Goal: Information Seeking & Learning: Learn about a topic

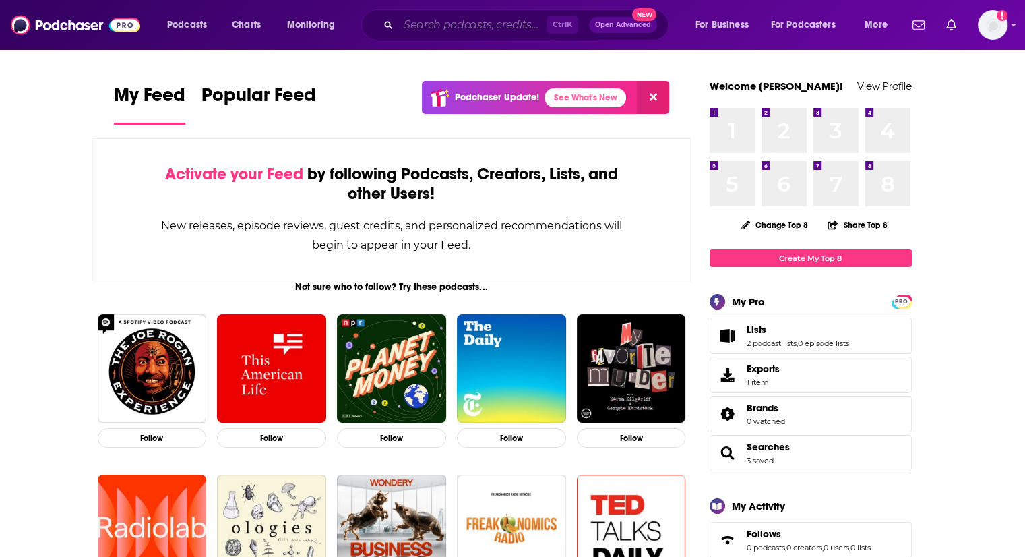
click at [420, 16] on input "Search podcasts, credits, & more..." at bounding box center [472, 25] width 148 height 22
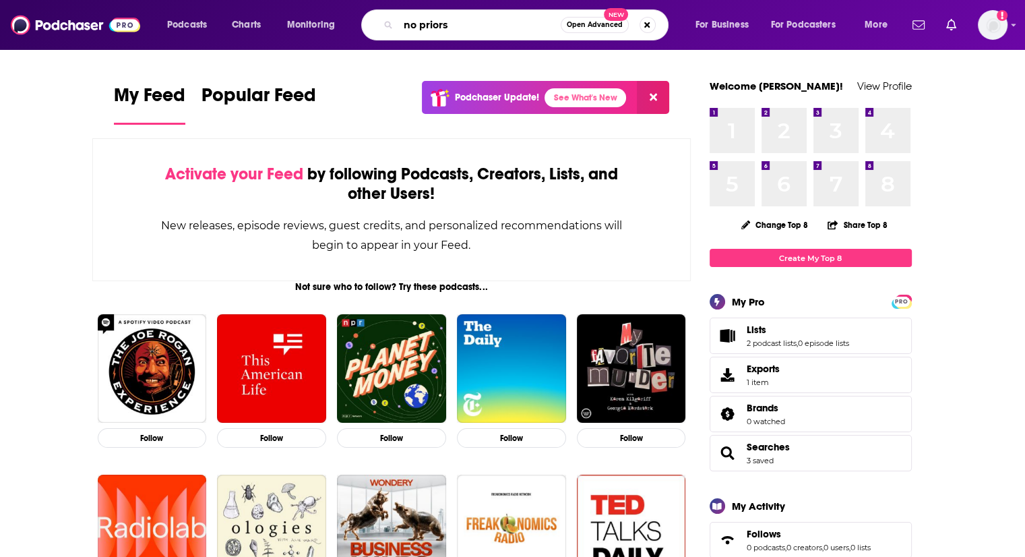
type input "no priors"
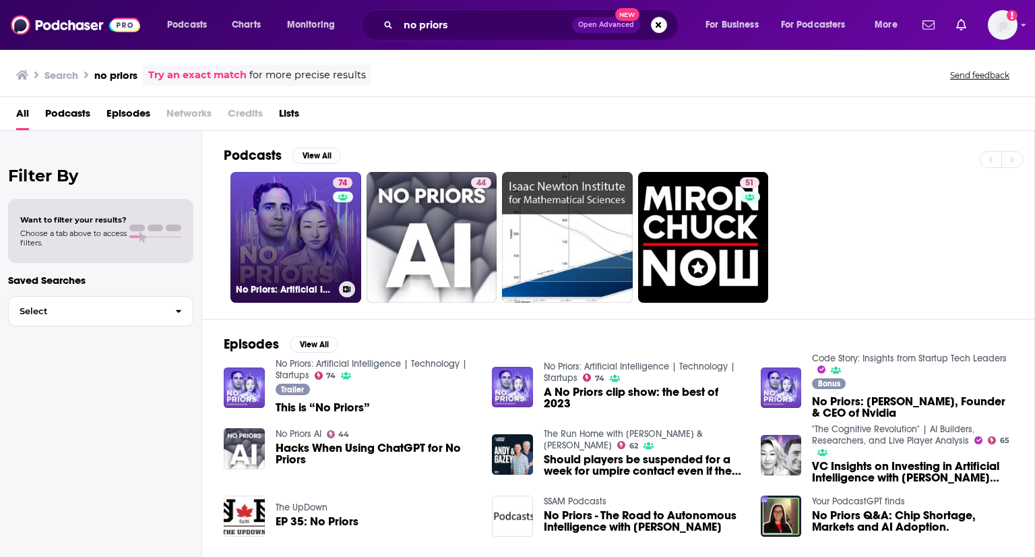
click at [289, 243] on link "74 No Priors: Artificial Intelligence | Technology | Startups" at bounding box center [296, 237] width 131 height 131
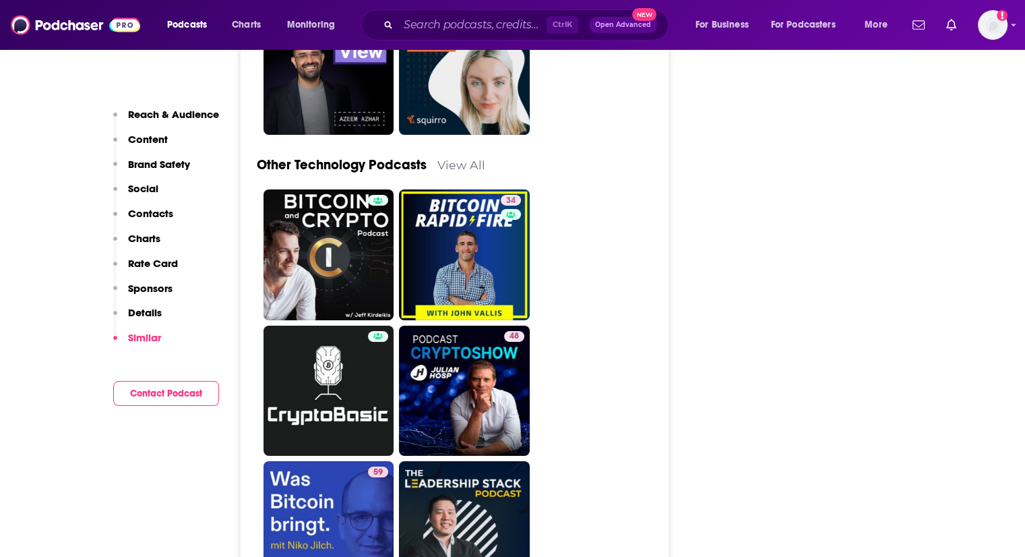
scroll to position [4479, 0]
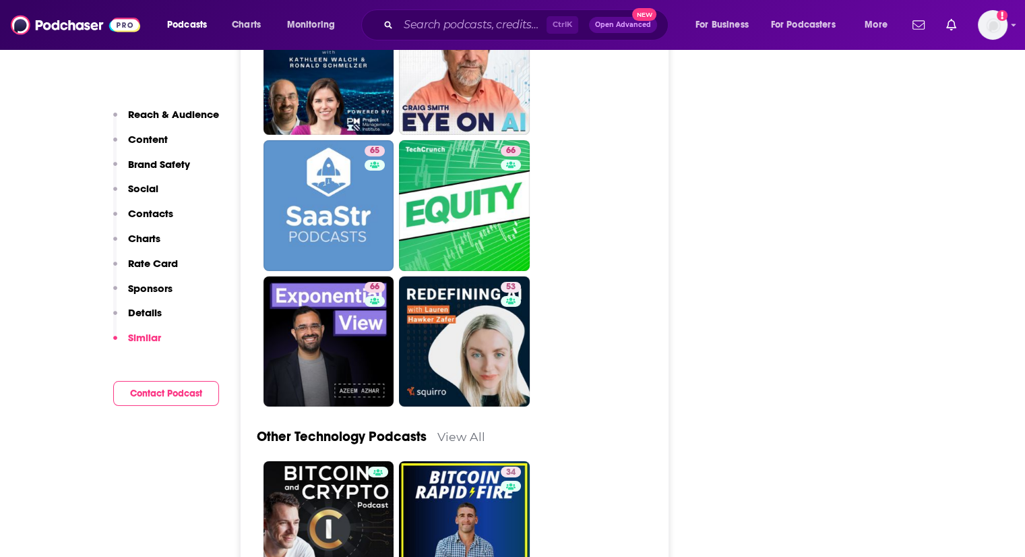
click at [155, 135] on p "Content" at bounding box center [148, 139] width 40 height 13
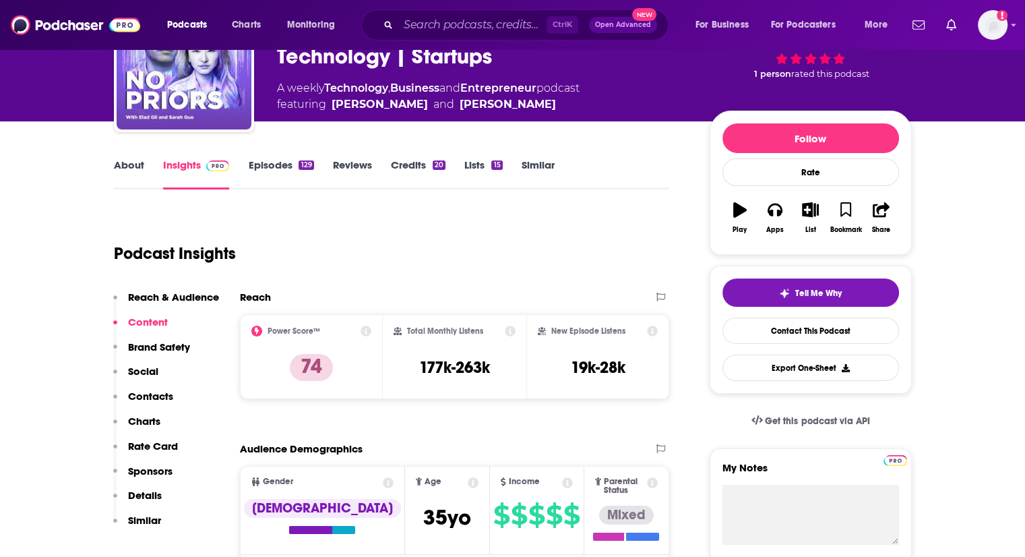
scroll to position [135, 0]
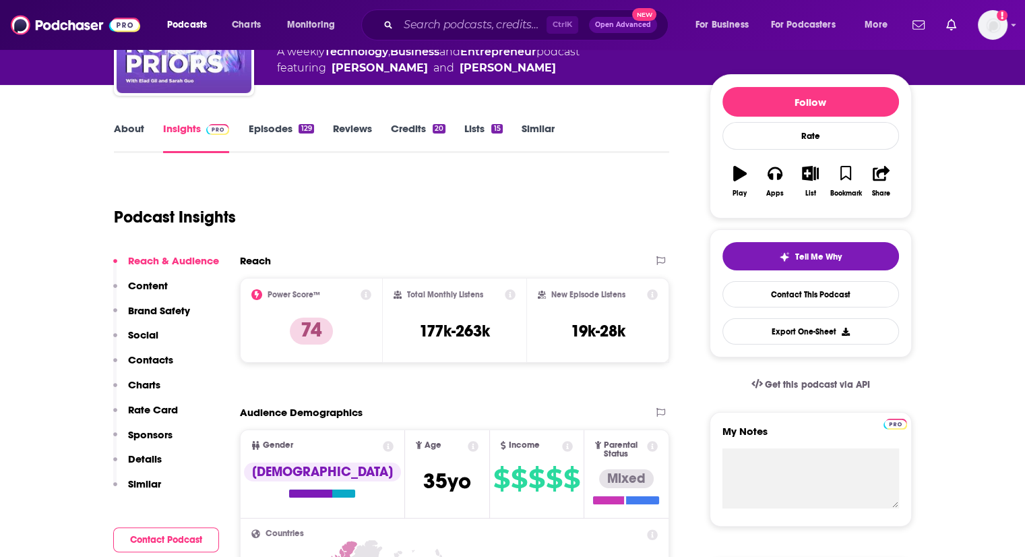
click at [119, 129] on link "About" at bounding box center [129, 137] width 30 height 31
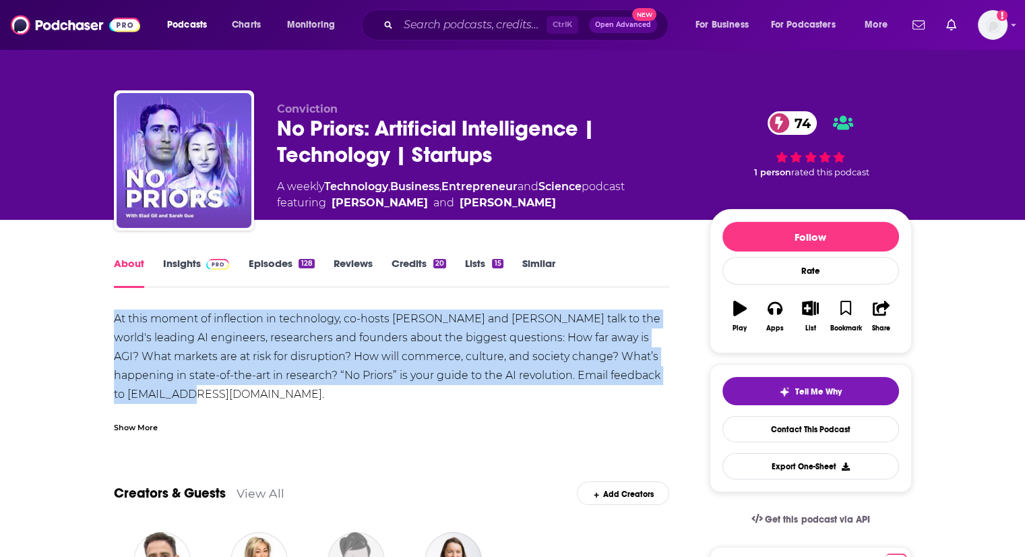
drag, startPoint x: 196, startPoint y: 389, endPoint x: 102, endPoint y: 327, distance: 112.4
copy div "At this moment of inflection in technology, co-hosts [PERSON_NAME] and [PERSON_…"
